Goal: Task Accomplishment & Management: Manage account settings

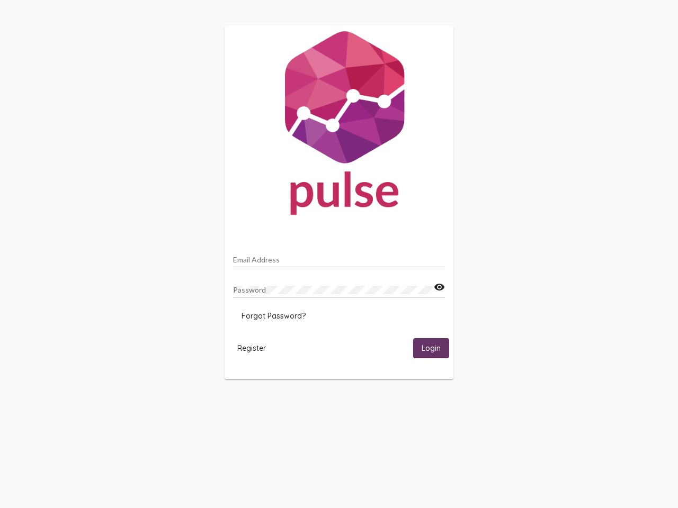
click at [339, 257] on input "Email Address" at bounding box center [339, 260] width 212 height 8
click at [439, 288] on mat-icon "visibility" at bounding box center [439, 287] width 11 height 13
click at [273, 316] on span "Forgot Password?" at bounding box center [273, 316] width 64 height 10
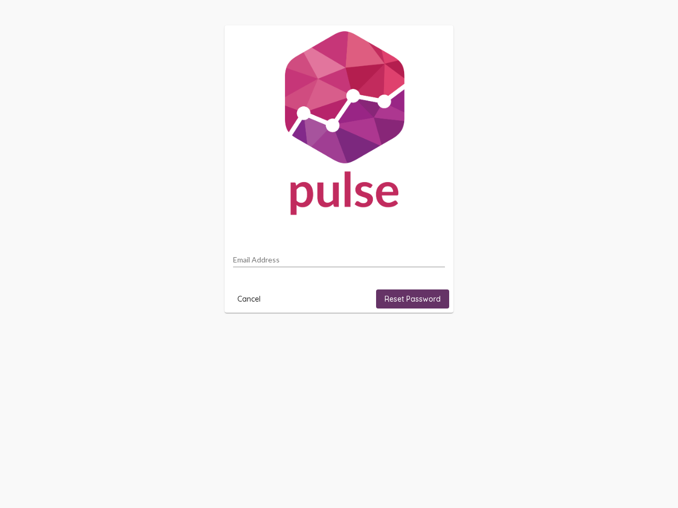
click at [252, 338] on html "Email Address Cancel Reset Password" at bounding box center [339, 169] width 678 height 338
click at [431, 338] on html "Email Address Cancel Reset Password" at bounding box center [339, 169] width 678 height 338
